Goal: Task Accomplishment & Management: Manage account settings

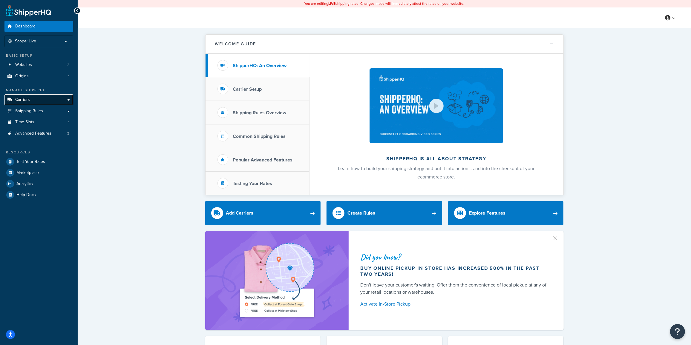
click at [35, 98] on link "Carriers" at bounding box center [38, 99] width 69 height 11
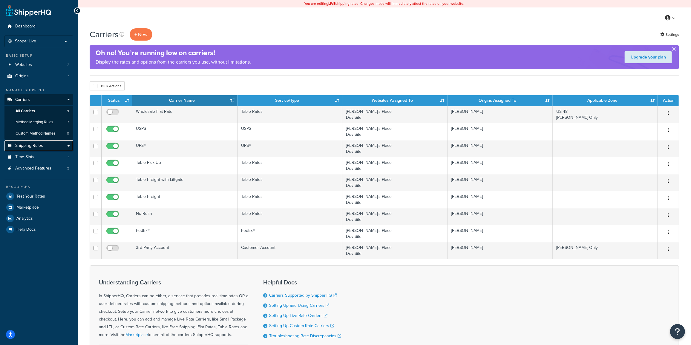
click at [38, 145] on span "Shipping Rules" at bounding box center [29, 145] width 28 height 5
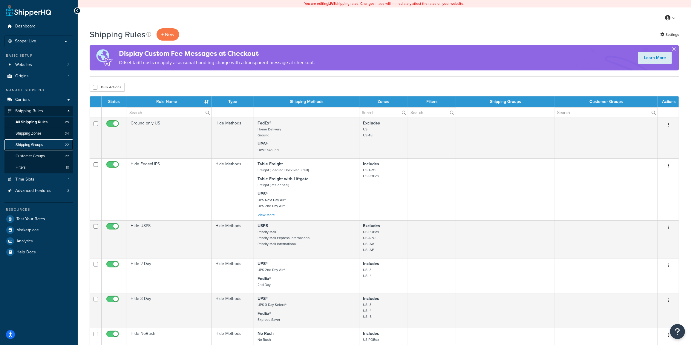
click at [40, 146] on span "Shipping Groups" at bounding box center [29, 144] width 27 height 5
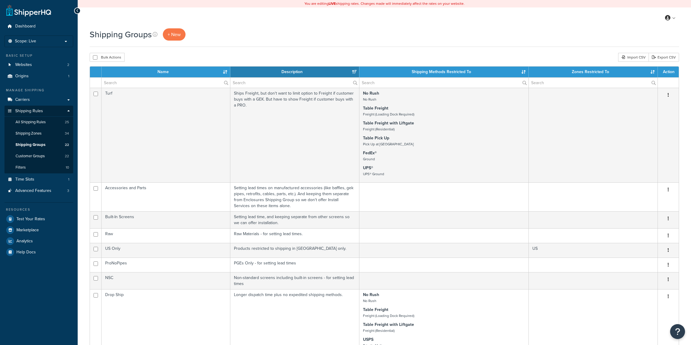
select select "15"
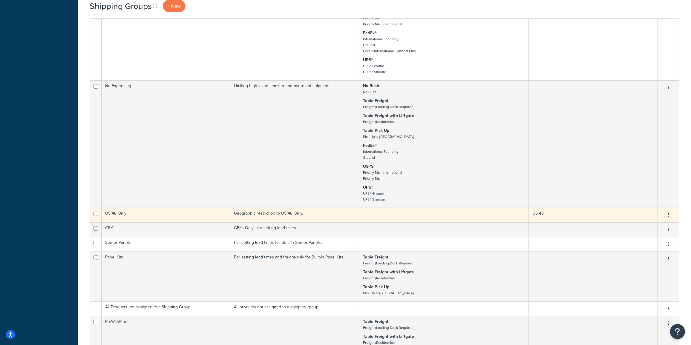
scroll to position [416, 0]
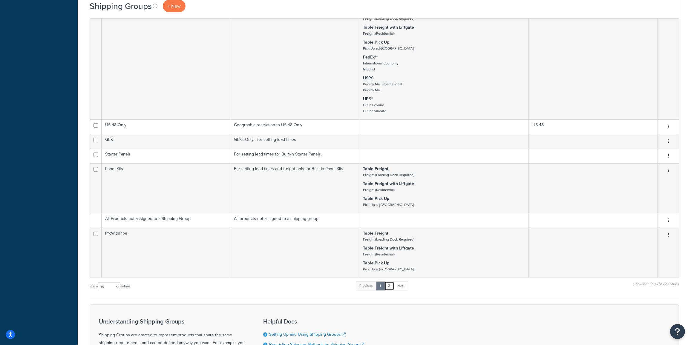
click at [389, 283] on link "2" at bounding box center [389, 286] width 10 height 9
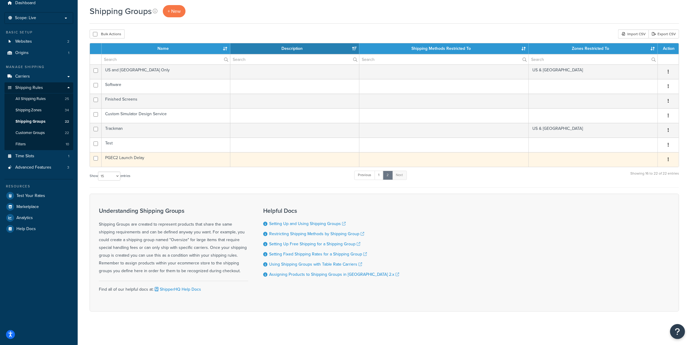
click at [150, 163] on td "PGEC2 Launch Delay" at bounding box center [166, 159] width 129 height 15
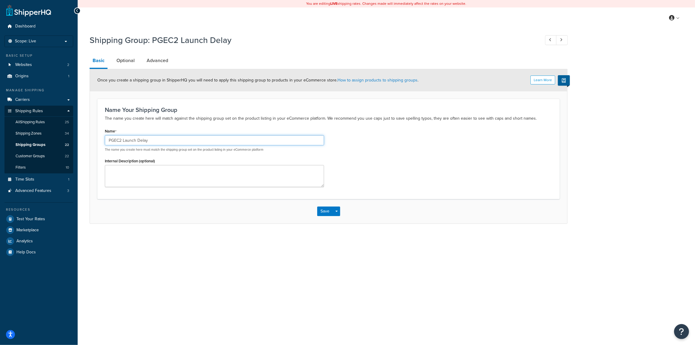
drag, startPoint x: 121, startPoint y: 139, endPoint x: 403, endPoint y: 122, distance: 282.1
click at [354, 144] on div "Name PGEC2 Launch Delay The name you create here must match the shipping group …" at bounding box center [328, 159] width 456 height 64
type input "PGEC2"
drag, startPoint x: 259, startPoint y: 237, endPoint x: 262, endPoint y: 236, distance: 4.1
click at [261, 236] on div "Shipping Group: PGEC2 Launch Delay Basic Optional Advanced Learn More Once you …" at bounding box center [386, 134] width 617 height 207
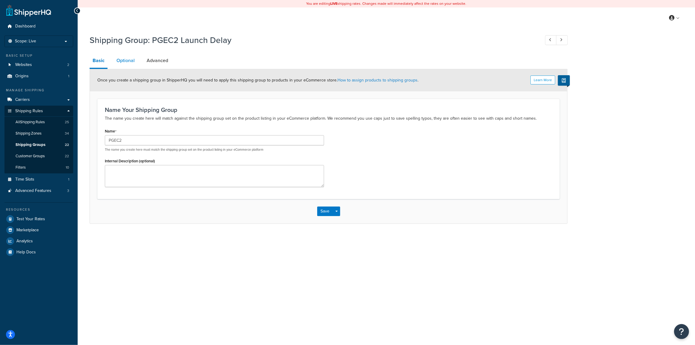
click at [123, 61] on link "Optional" at bounding box center [125, 60] width 24 height 14
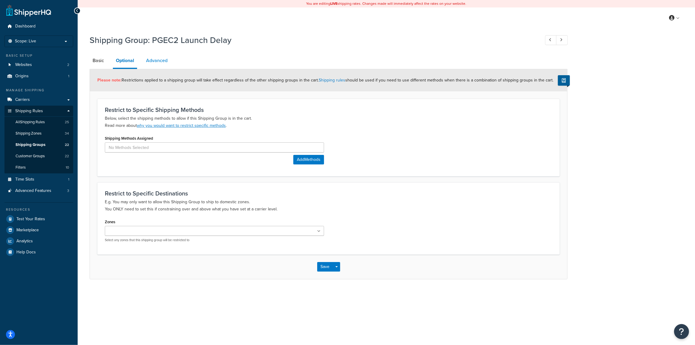
click at [159, 59] on link "Advanced" at bounding box center [156, 60] width 27 height 14
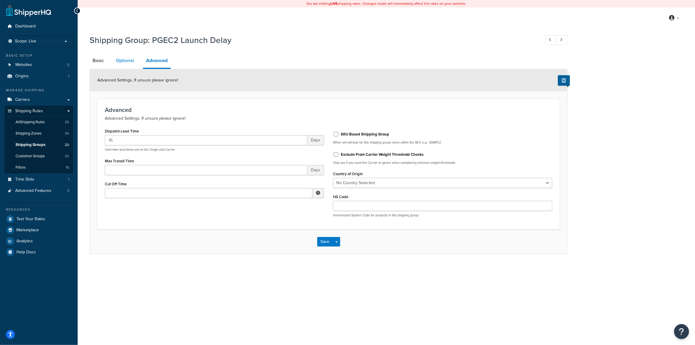
click at [129, 61] on link "Optional" at bounding box center [125, 60] width 24 height 14
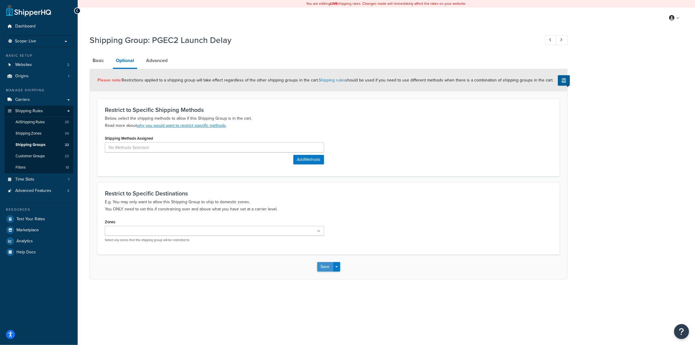
click at [327, 266] on button "Save" at bounding box center [325, 267] width 16 height 10
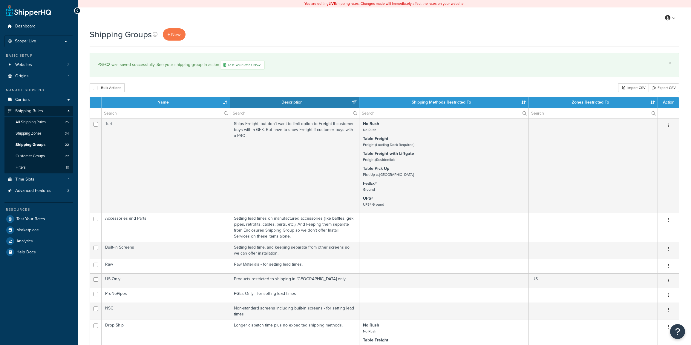
select select "15"
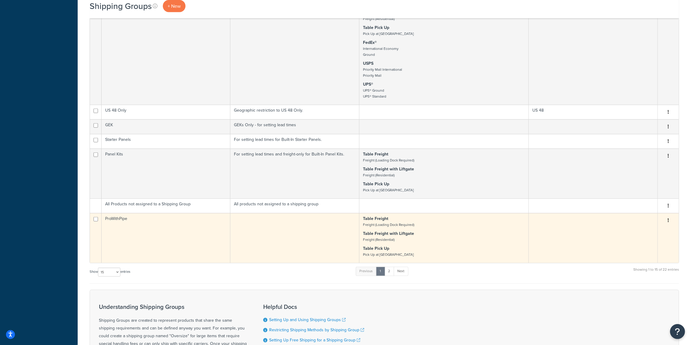
scroll to position [461, 0]
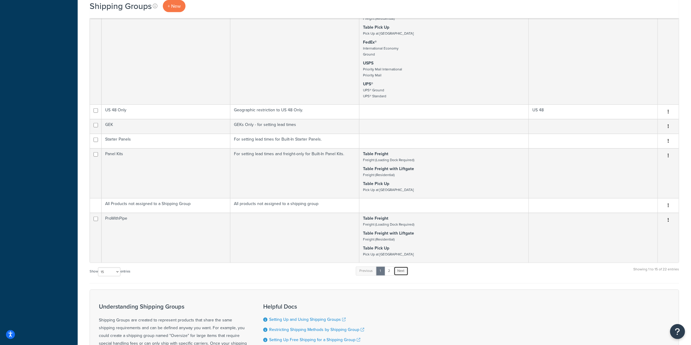
click at [403, 268] on link "Next" at bounding box center [401, 271] width 15 height 9
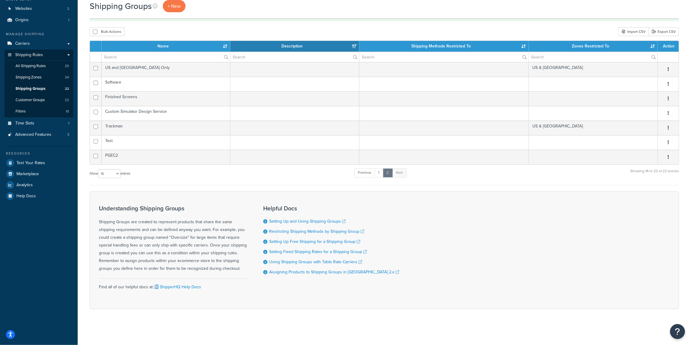
scroll to position [53, 0]
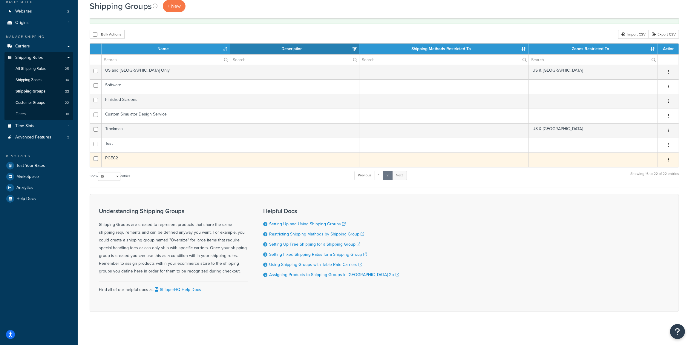
click at [154, 157] on td "PGEC2" at bounding box center [166, 160] width 129 height 15
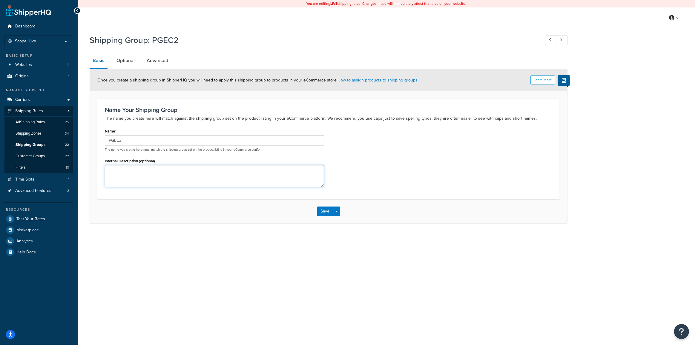
click at [142, 175] on textarea "Internal Description (optional)" at bounding box center [214, 176] width 219 height 22
type textarea "For setting lead times."
click at [324, 213] on button "Save" at bounding box center [325, 212] width 16 height 10
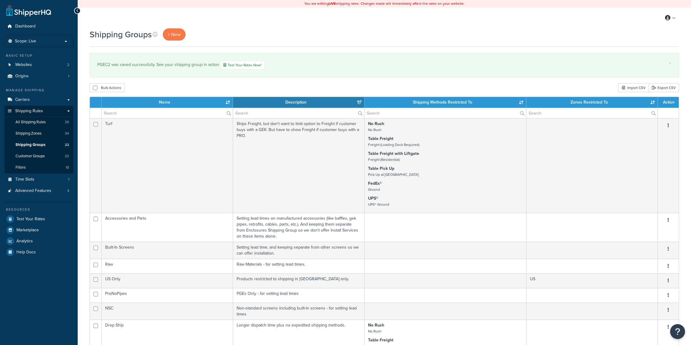
select select "15"
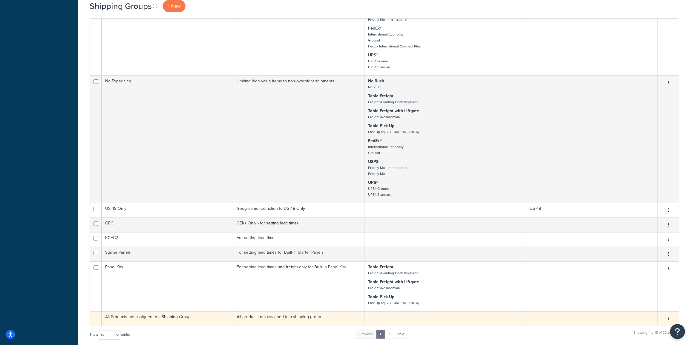
scroll to position [371, 0]
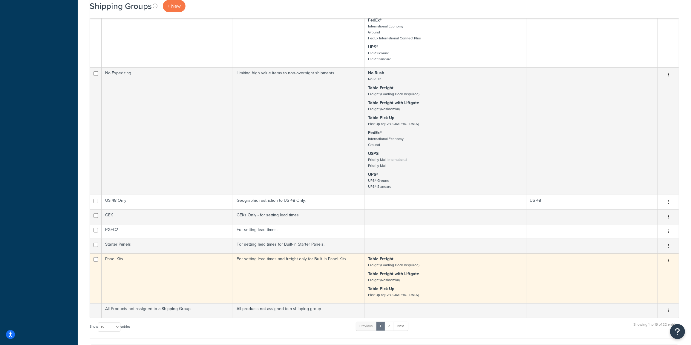
click at [143, 269] on td "Panel Kits" at bounding box center [167, 278] width 131 height 50
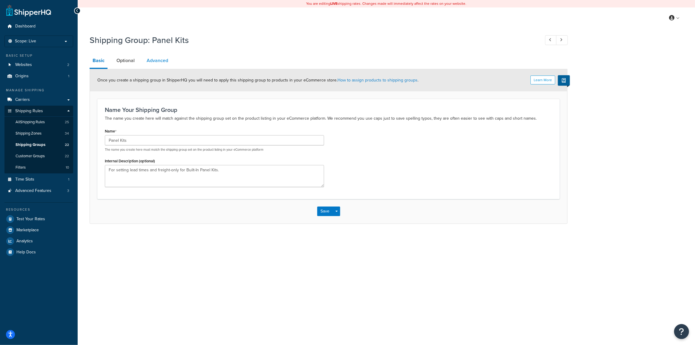
click at [155, 62] on link "Advanced" at bounding box center [157, 60] width 27 height 14
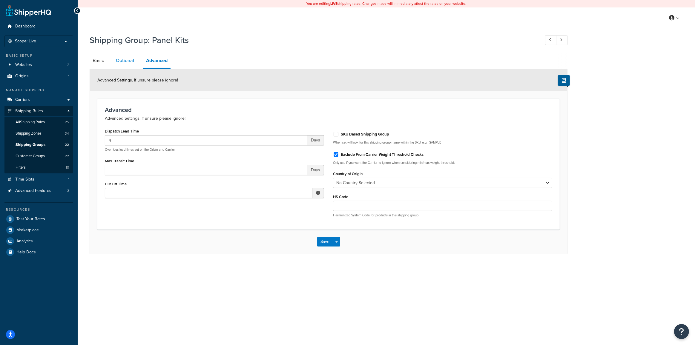
click at [129, 64] on link "Optional" at bounding box center [125, 60] width 24 height 14
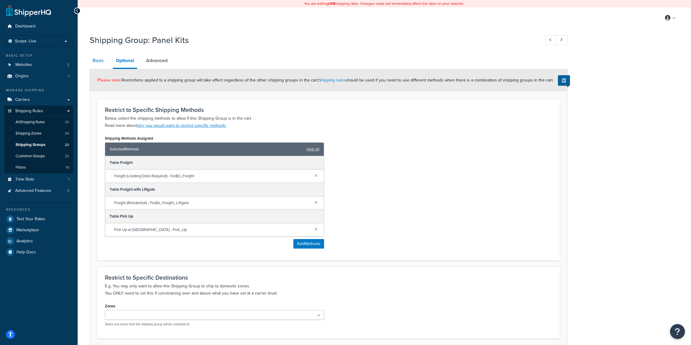
click at [99, 66] on link "Basic" at bounding box center [98, 60] width 17 height 14
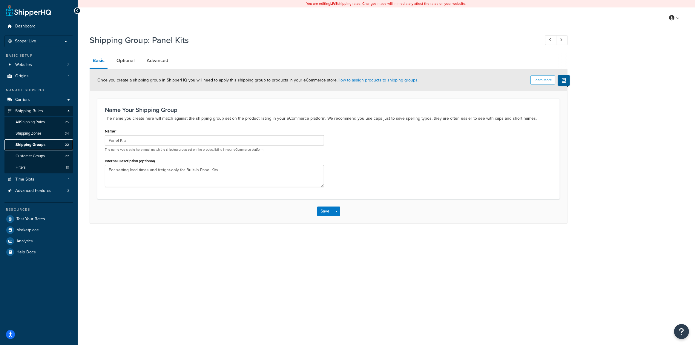
click at [40, 145] on span "Shipping Groups" at bounding box center [31, 144] width 30 height 5
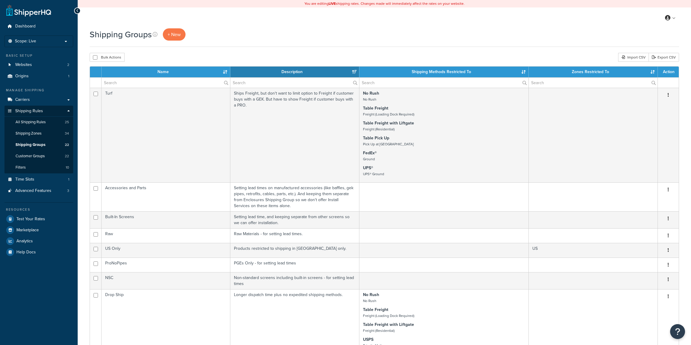
select select "15"
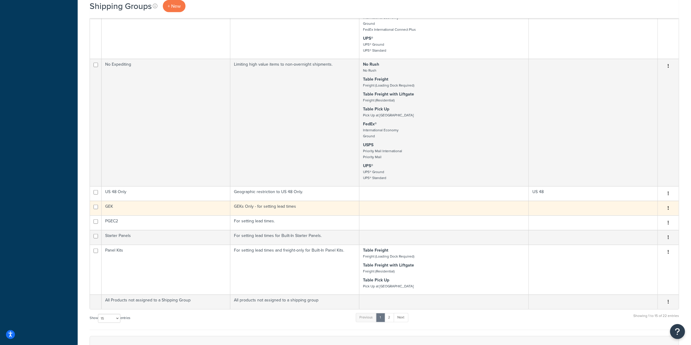
scroll to position [407, 0]
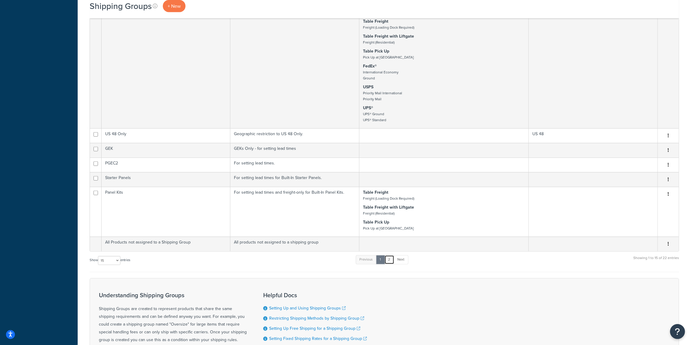
click at [390, 257] on link "2" at bounding box center [389, 259] width 10 height 9
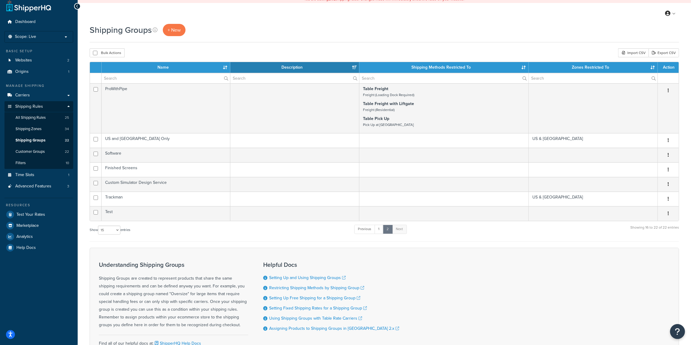
scroll to position [0, 0]
